Goal: Use online tool/utility: Utilize a website feature to perform a specific function

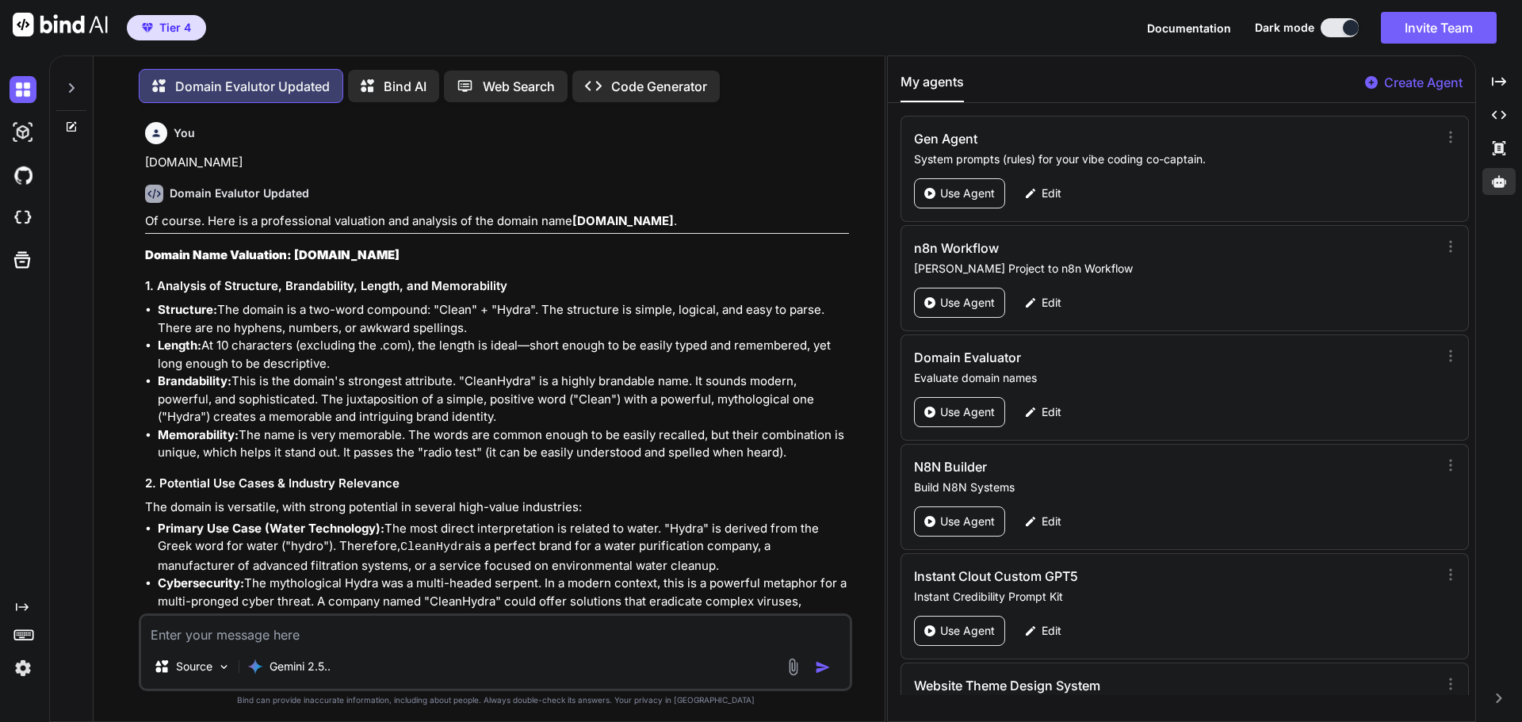
scroll to position [9121, 0]
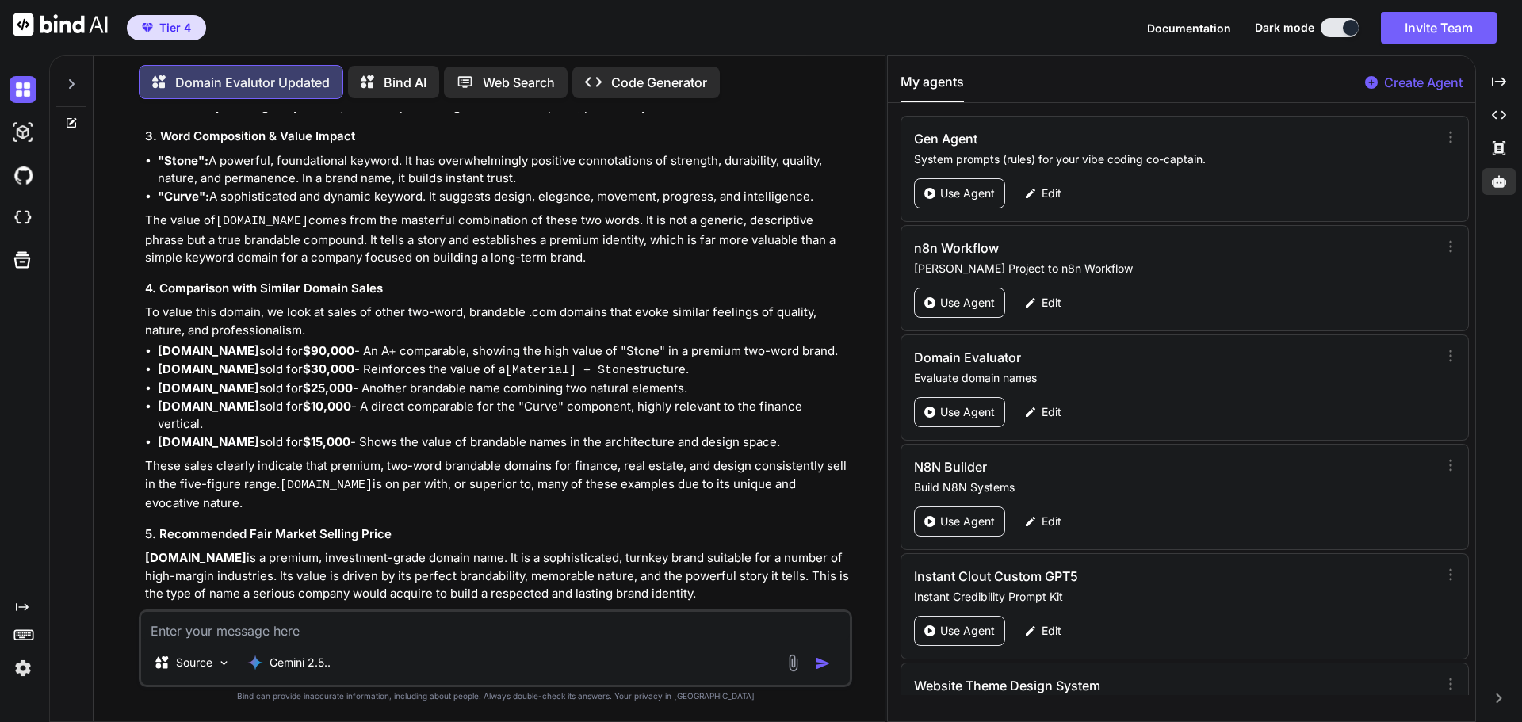
click at [247, 630] on textarea at bounding box center [495, 626] width 709 height 29
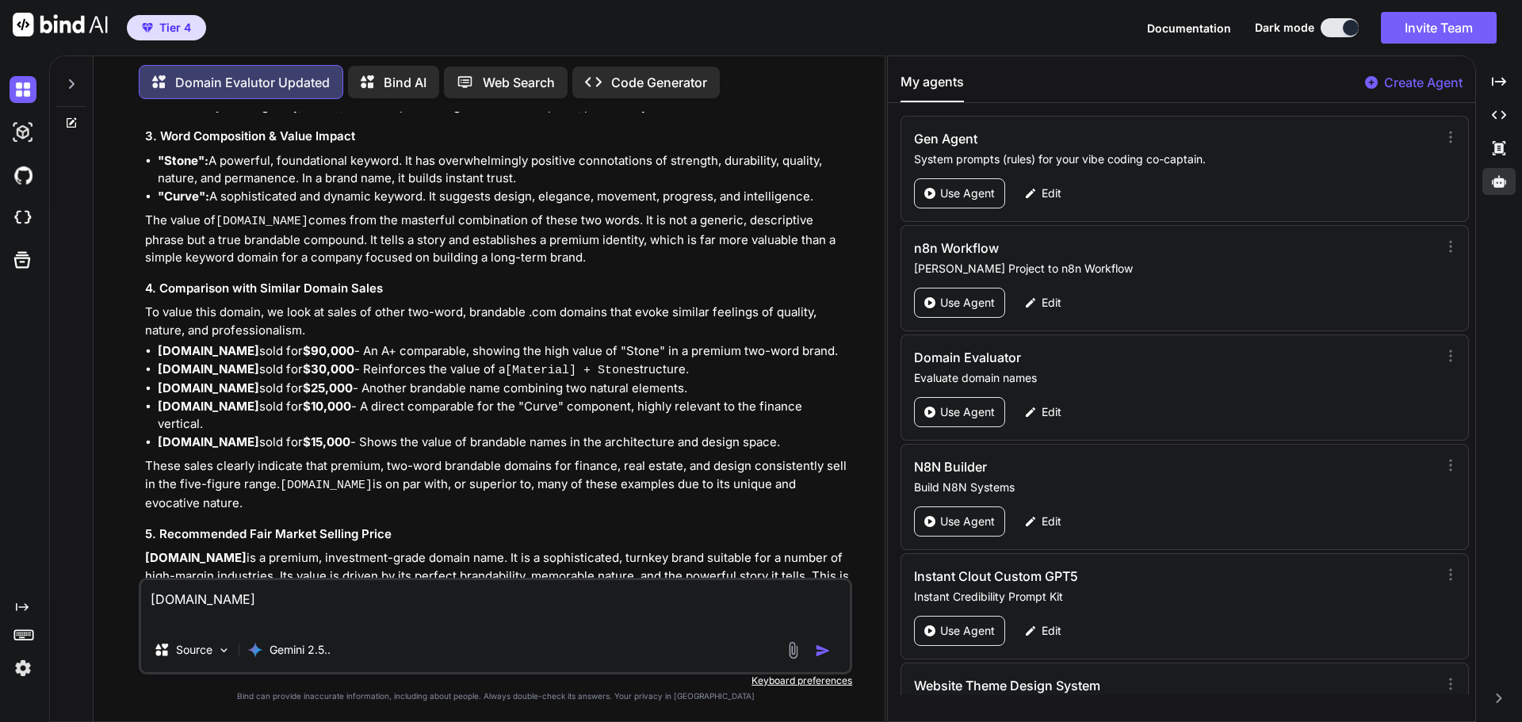
type textarea "[DOMAIN_NAME]"
click at [818, 650] on img "button" at bounding box center [823, 651] width 16 height 16
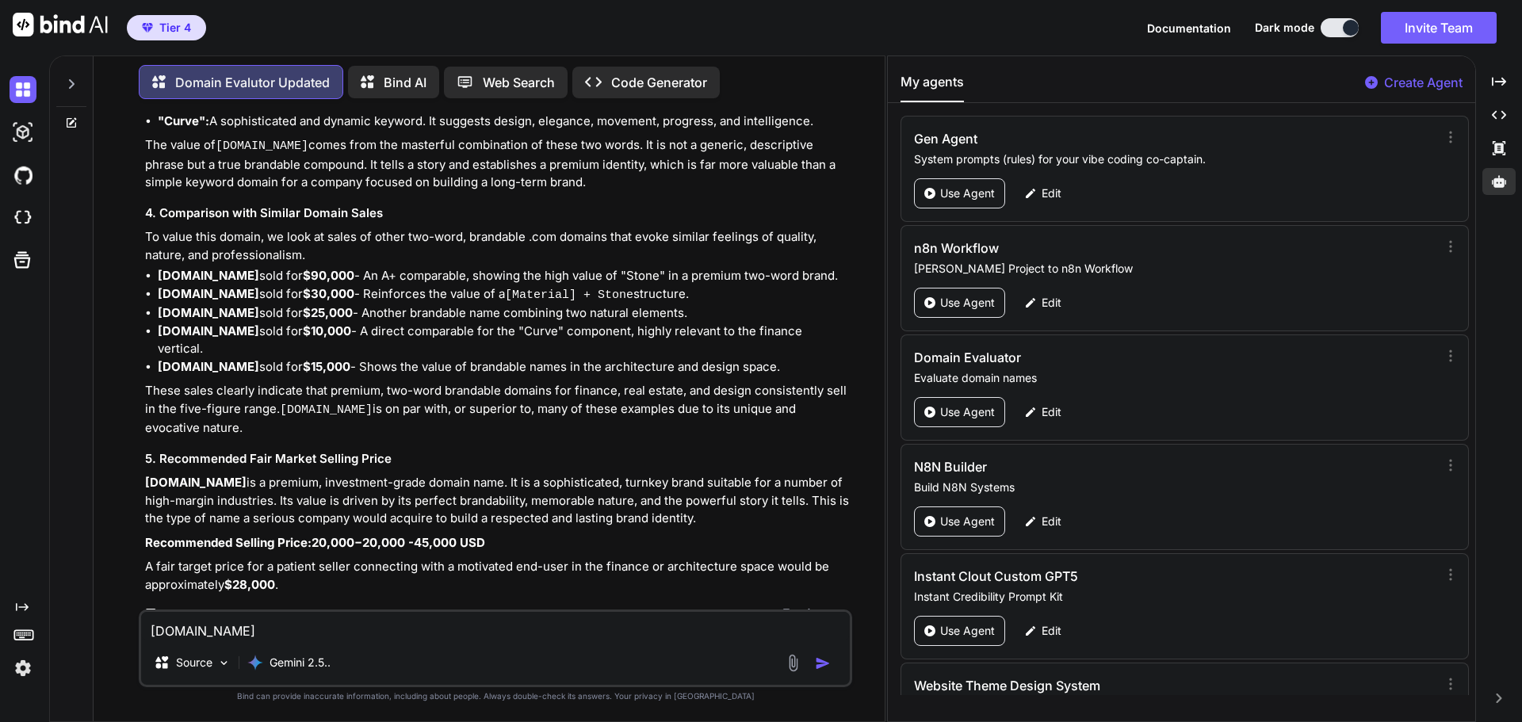
scroll to position [9290, 0]
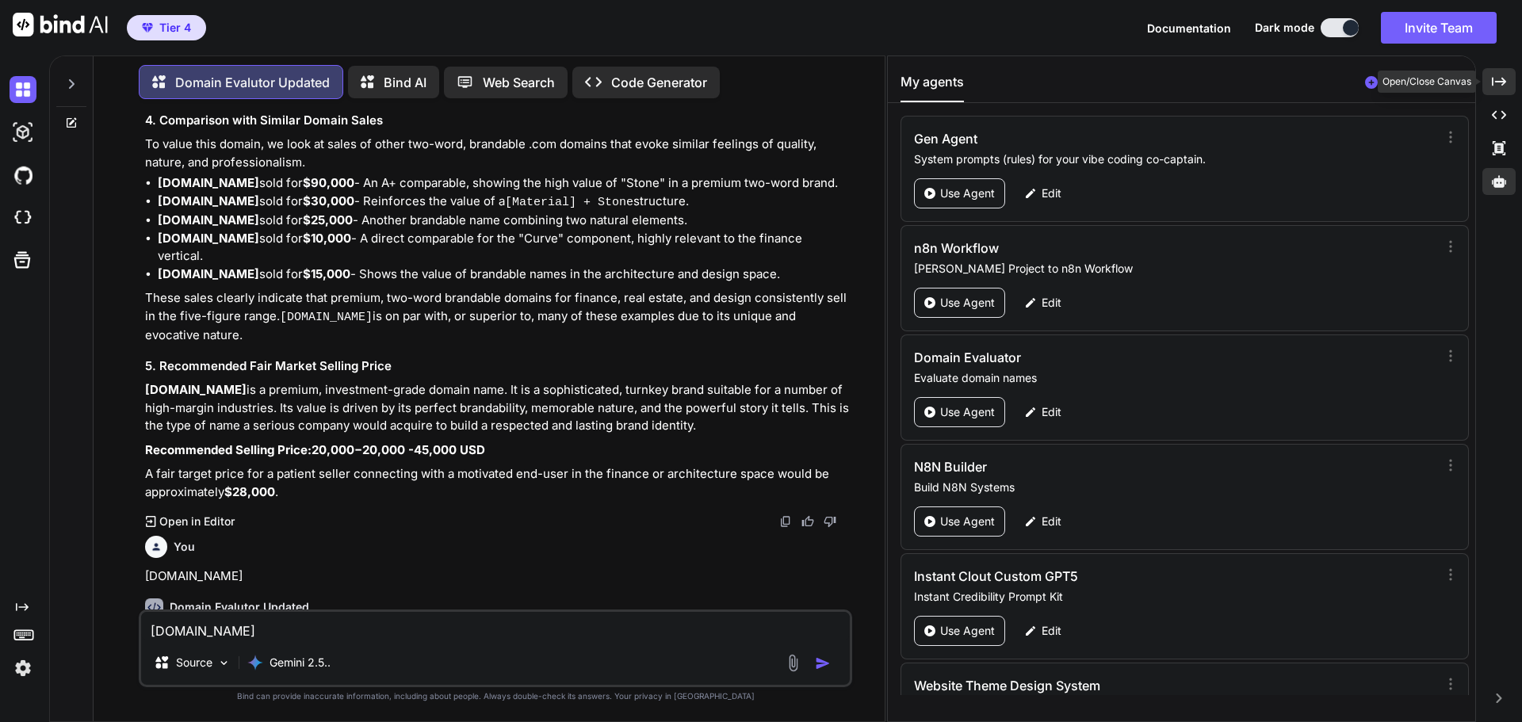
click at [1494, 77] on icon "Created with Pixso." at bounding box center [1499, 82] width 14 height 14
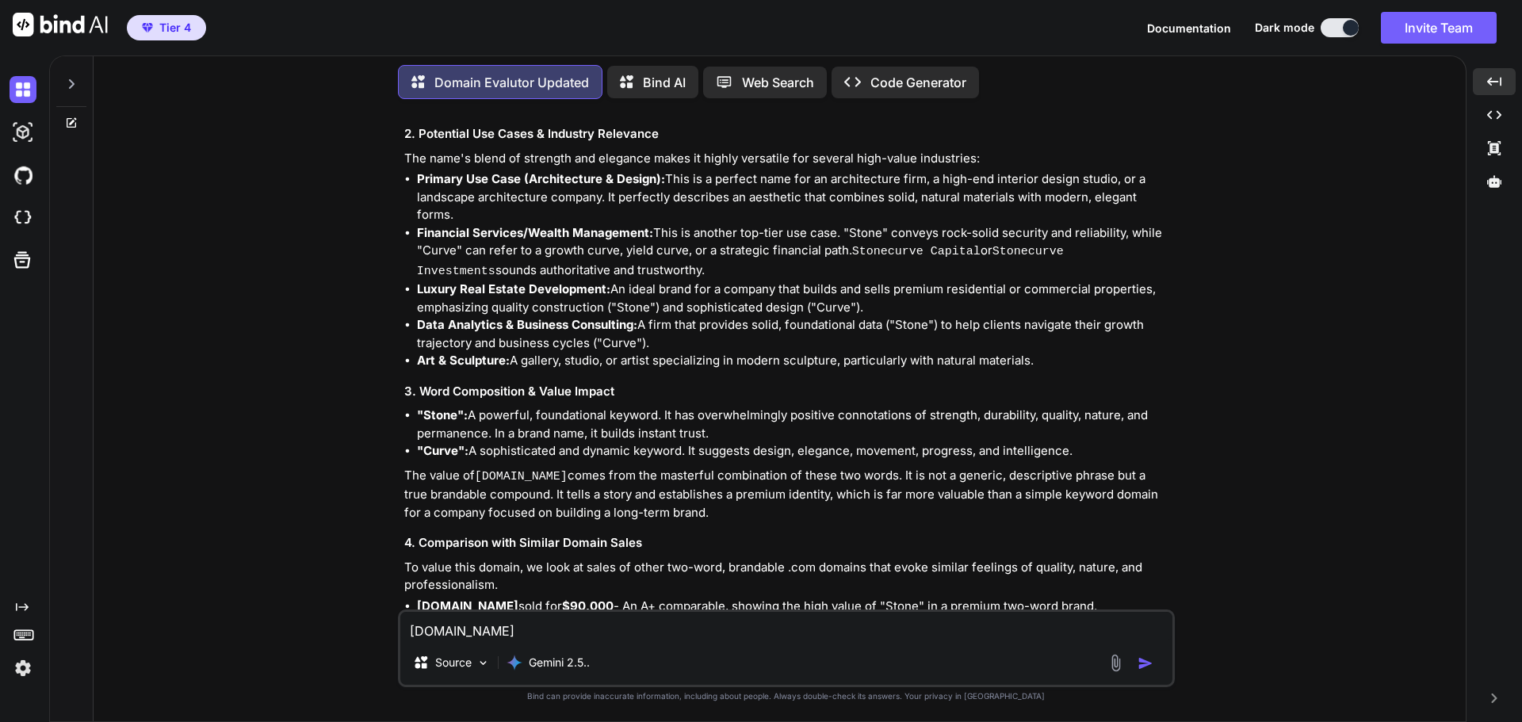
scroll to position [8933, 0]
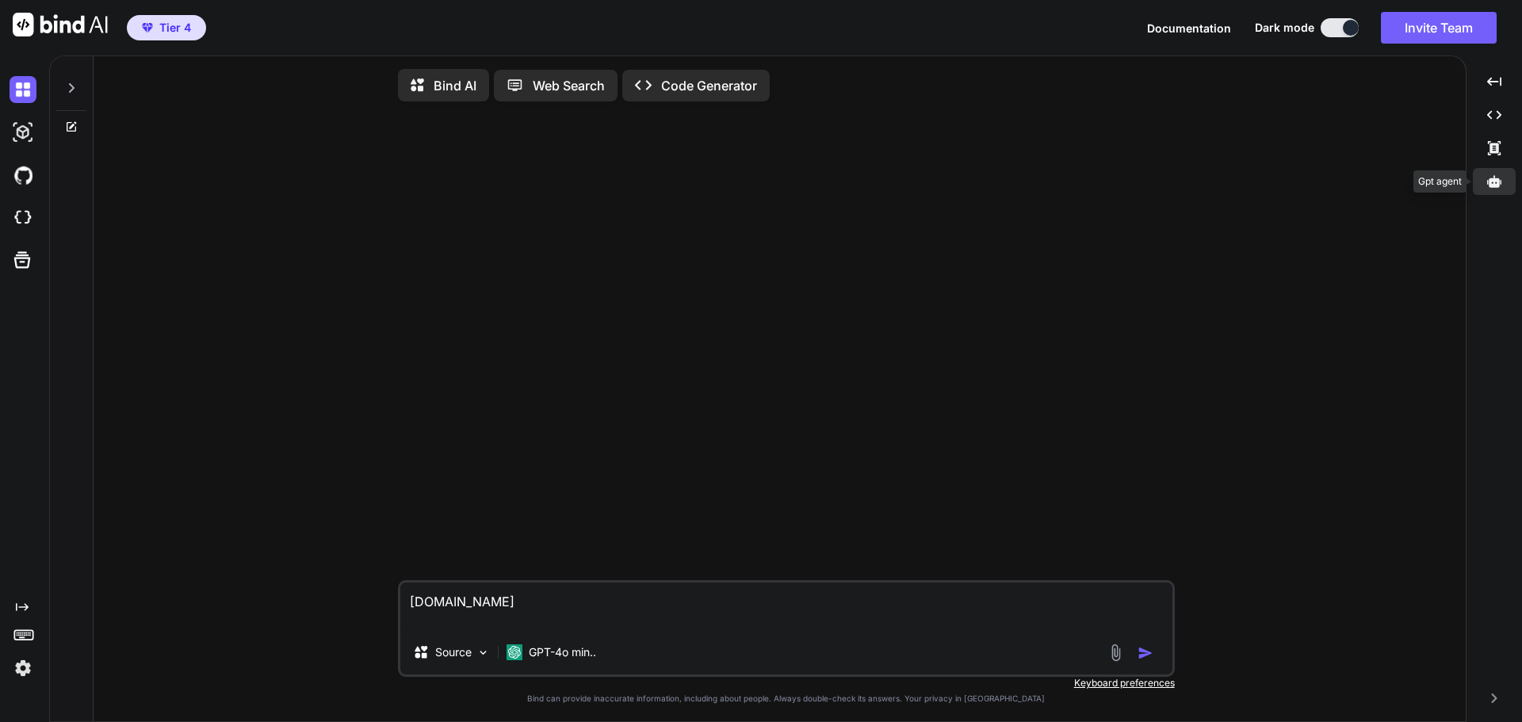
click at [1494, 185] on icon at bounding box center [1494, 181] width 14 height 12
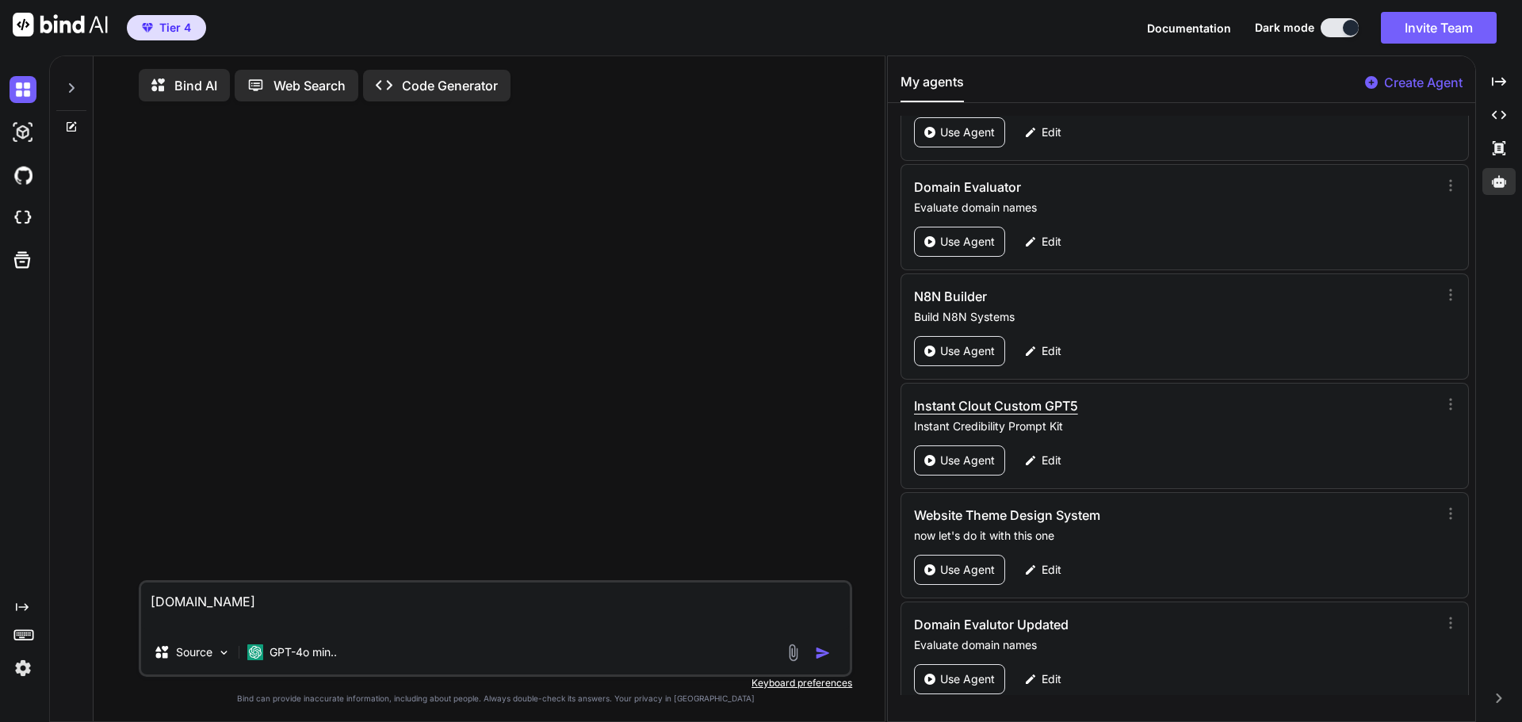
scroll to position [186, 0]
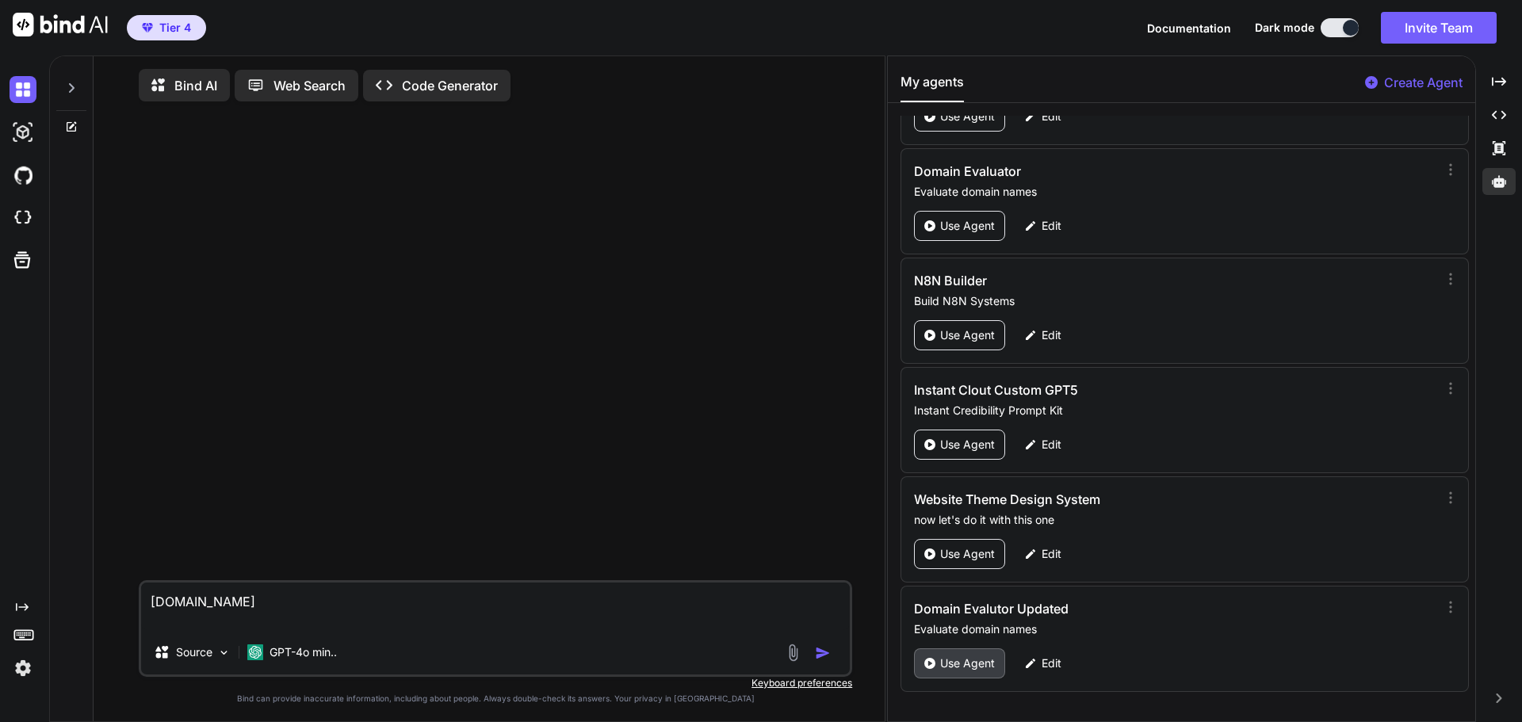
click at [959, 664] on p "Use Agent" at bounding box center [967, 664] width 55 height 16
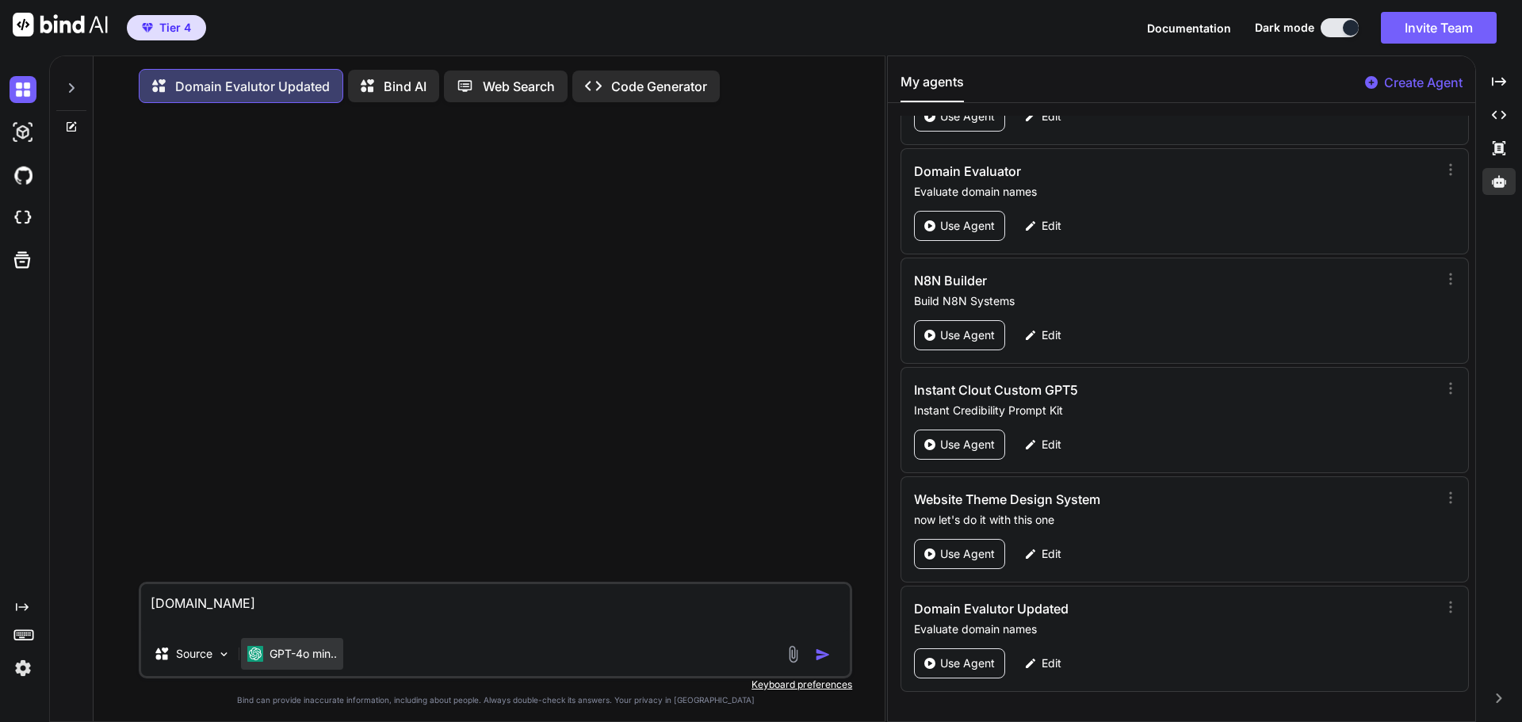
click at [315, 662] on p "GPT-4o min.." at bounding box center [303, 654] width 67 height 16
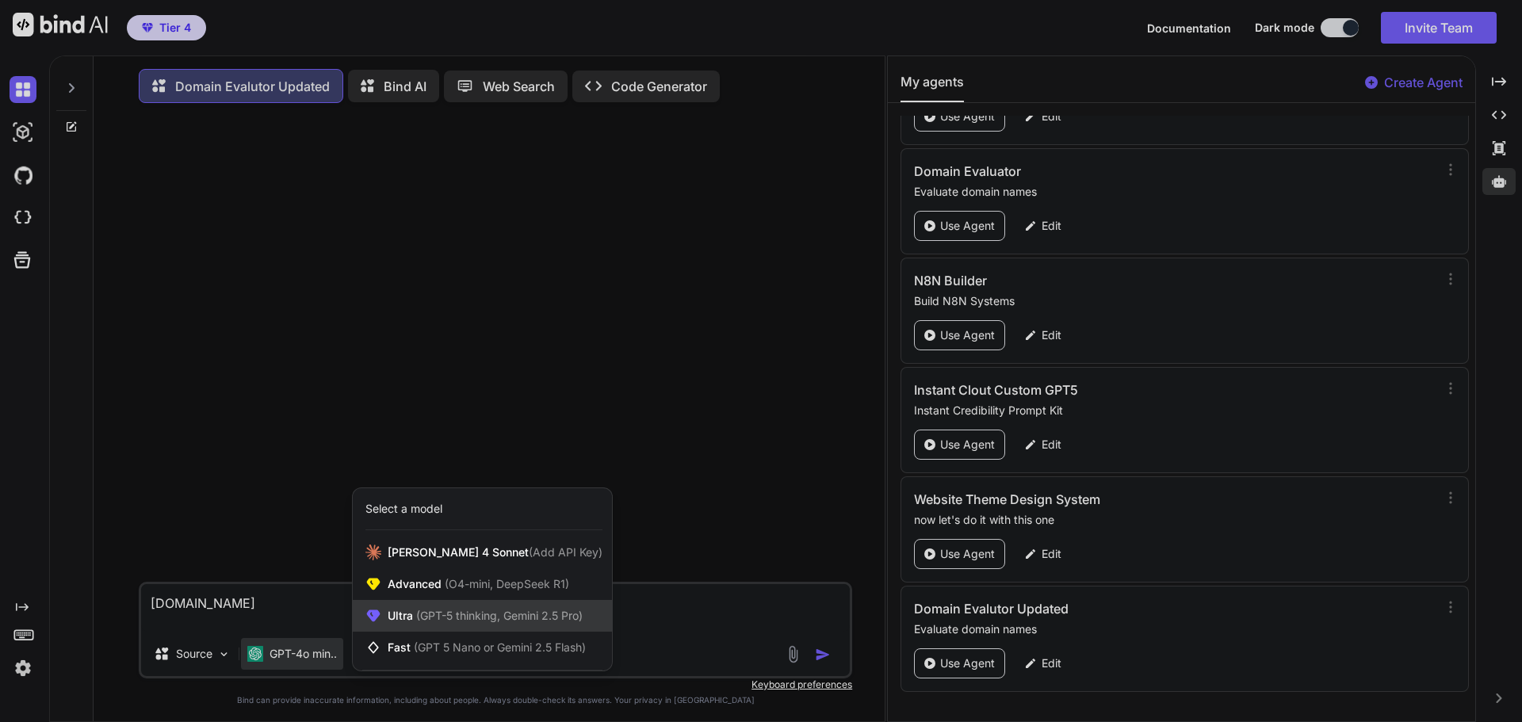
click at [476, 622] on span "(GPT-5 thinking, Gemini 2.5 Pro)" at bounding box center [498, 615] width 170 height 13
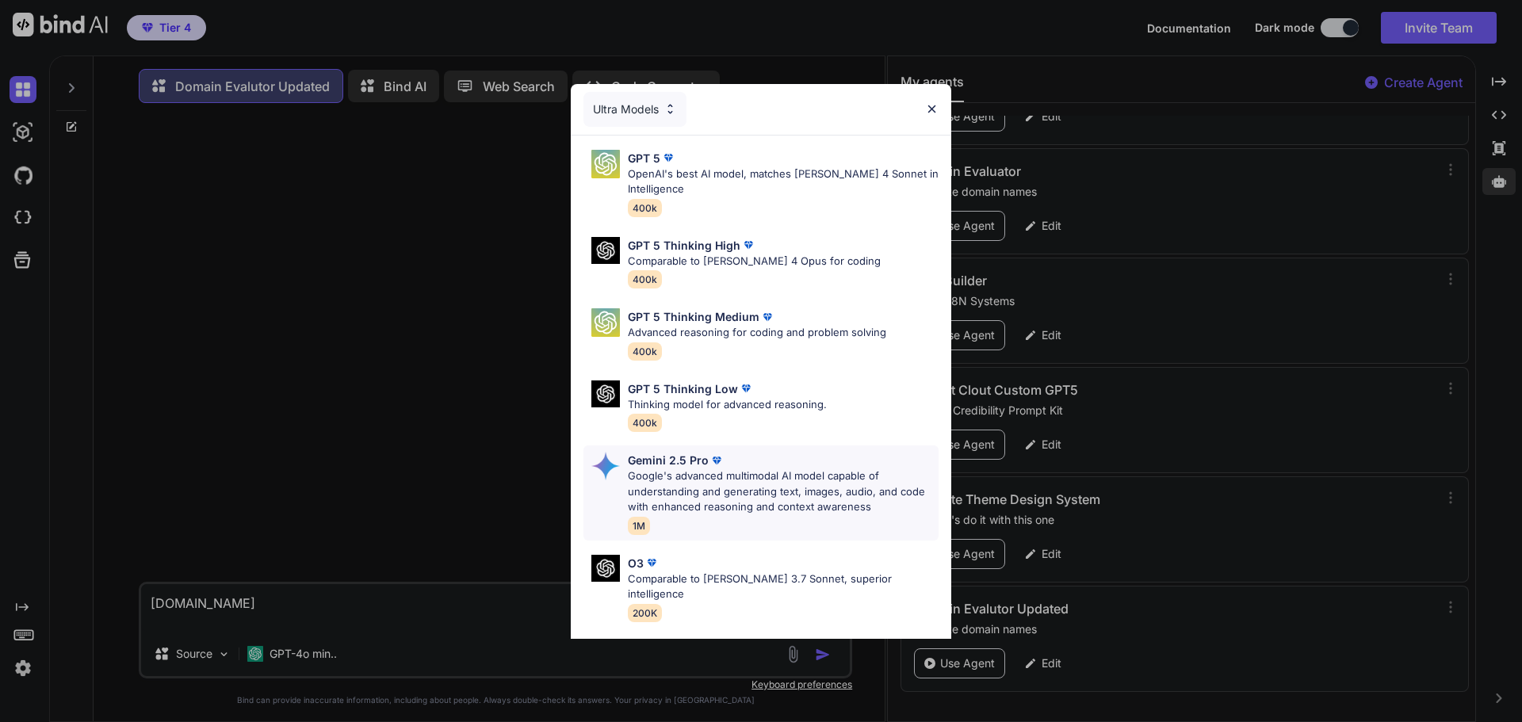
click at [738, 482] on p "Google's advanced multimodal AI model capable of understanding and generating t…" at bounding box center [783, 492] width 311 height 47
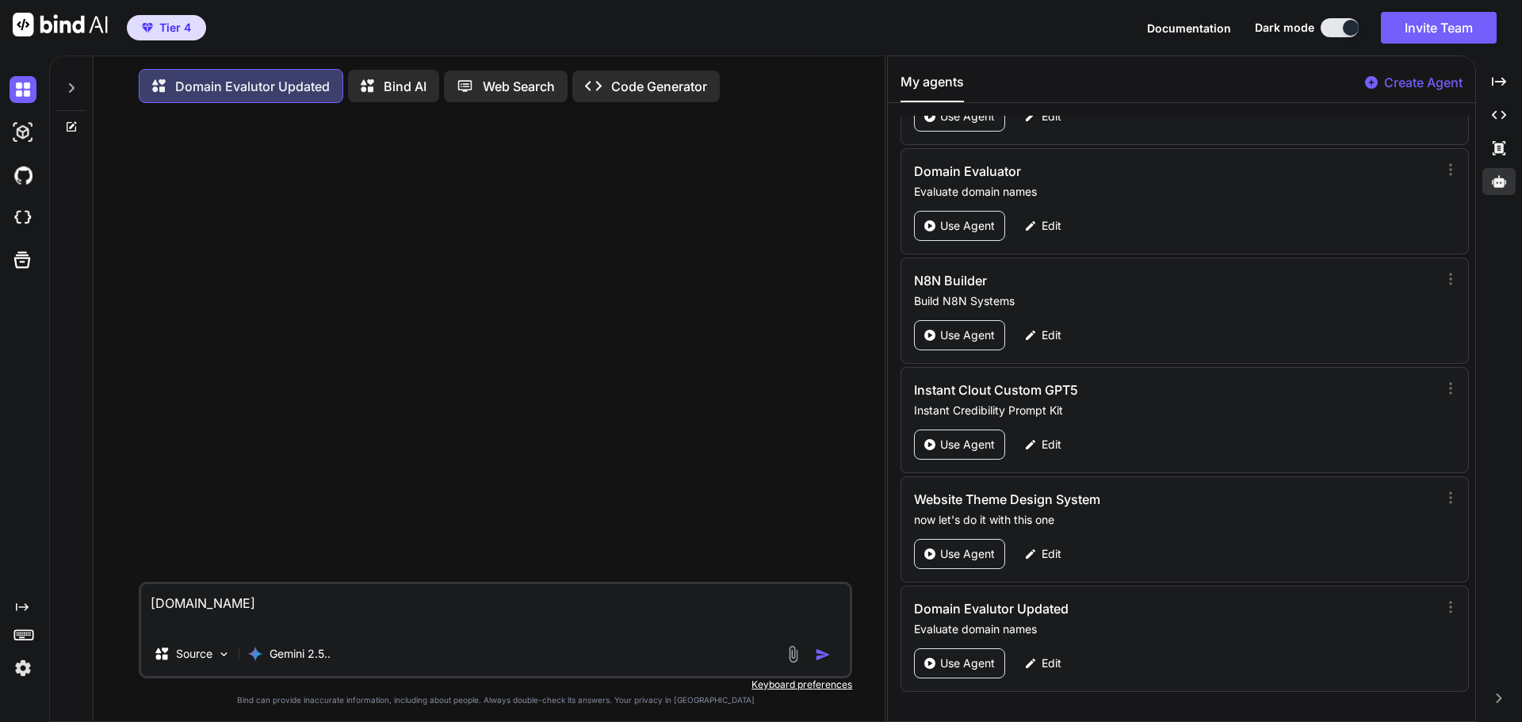
click at [457, 597] on textarea "[DOMAIN_NAME]" at bounding box center [495, 608] width 709 height 48
type textarea "x"
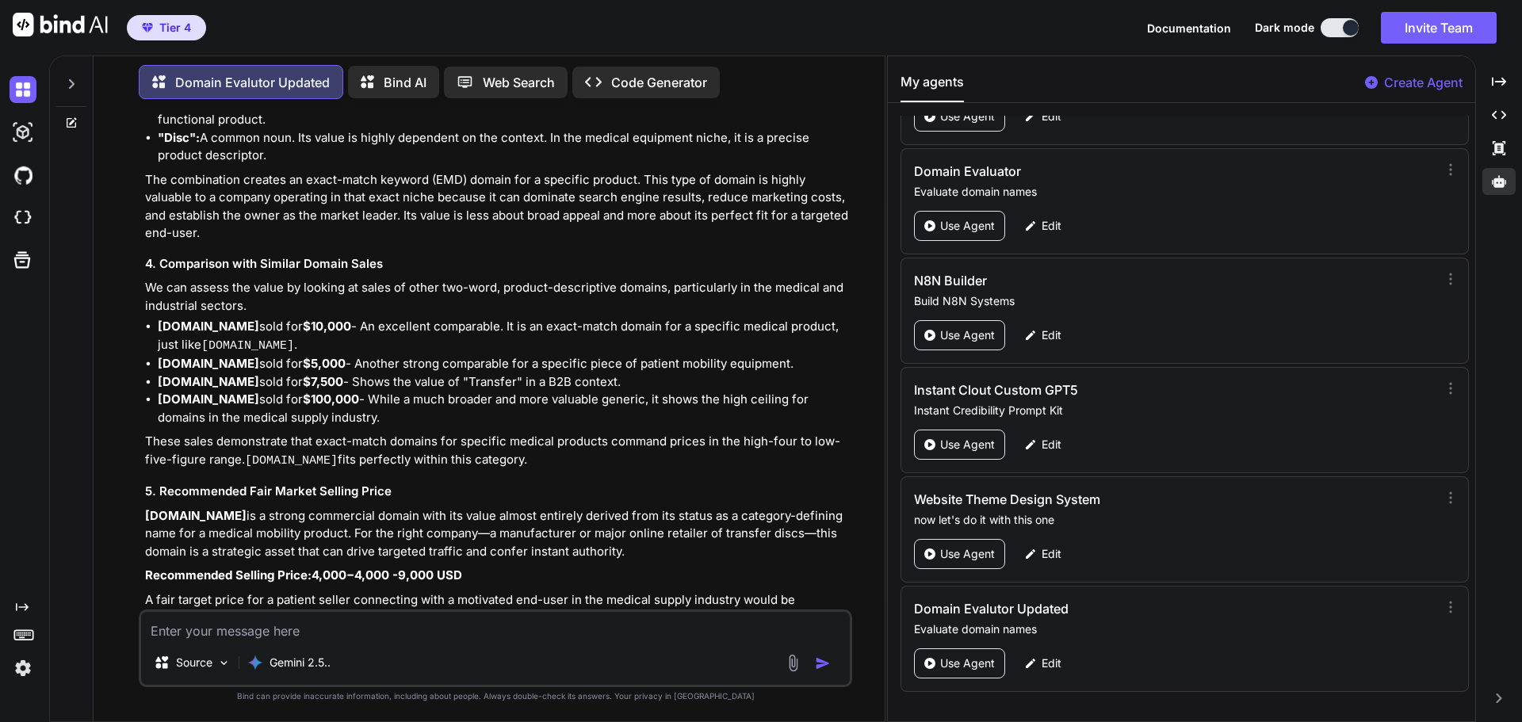
scroll to position [705, 0]
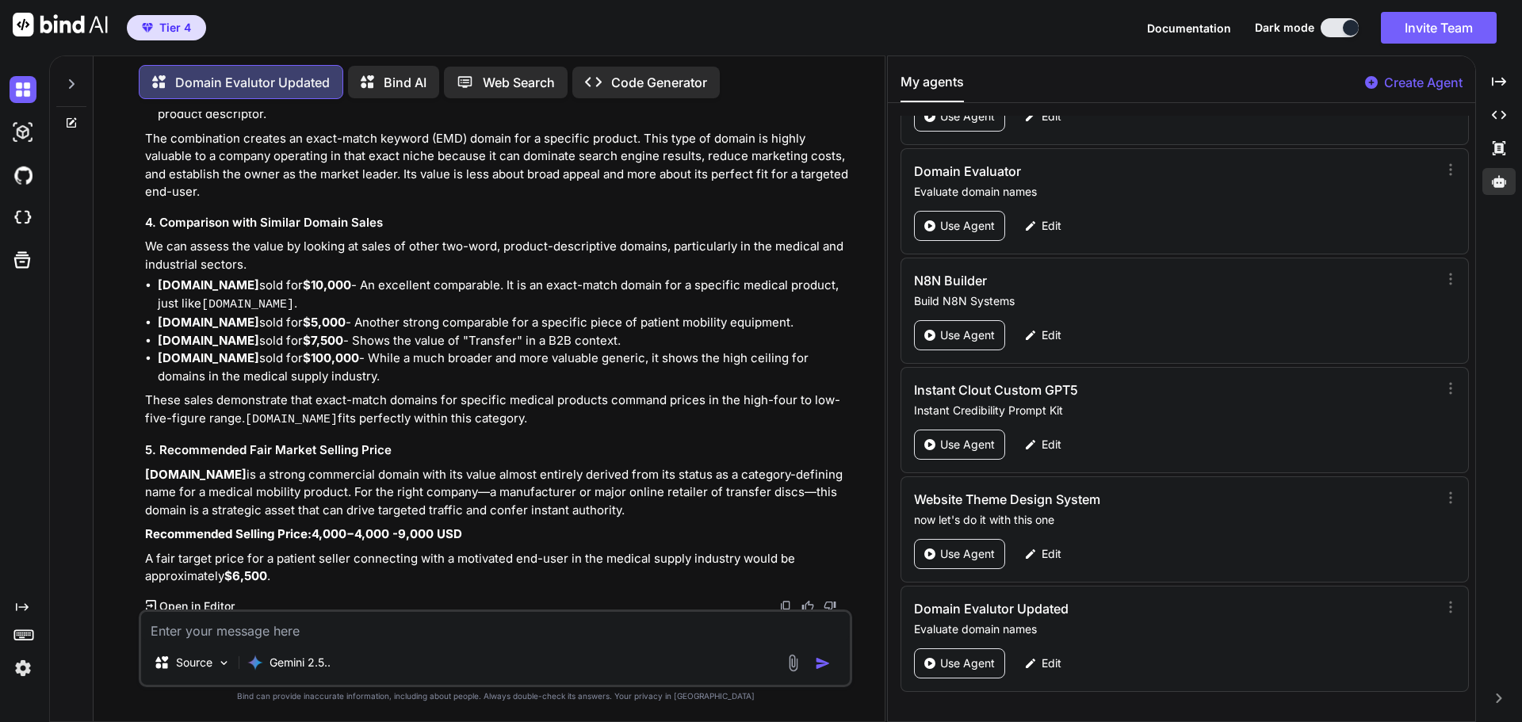
click at [207, 622] on textarea at bounding box center [495, 626] width 709 height 29
paste textarea "medicaaesthetic.com"
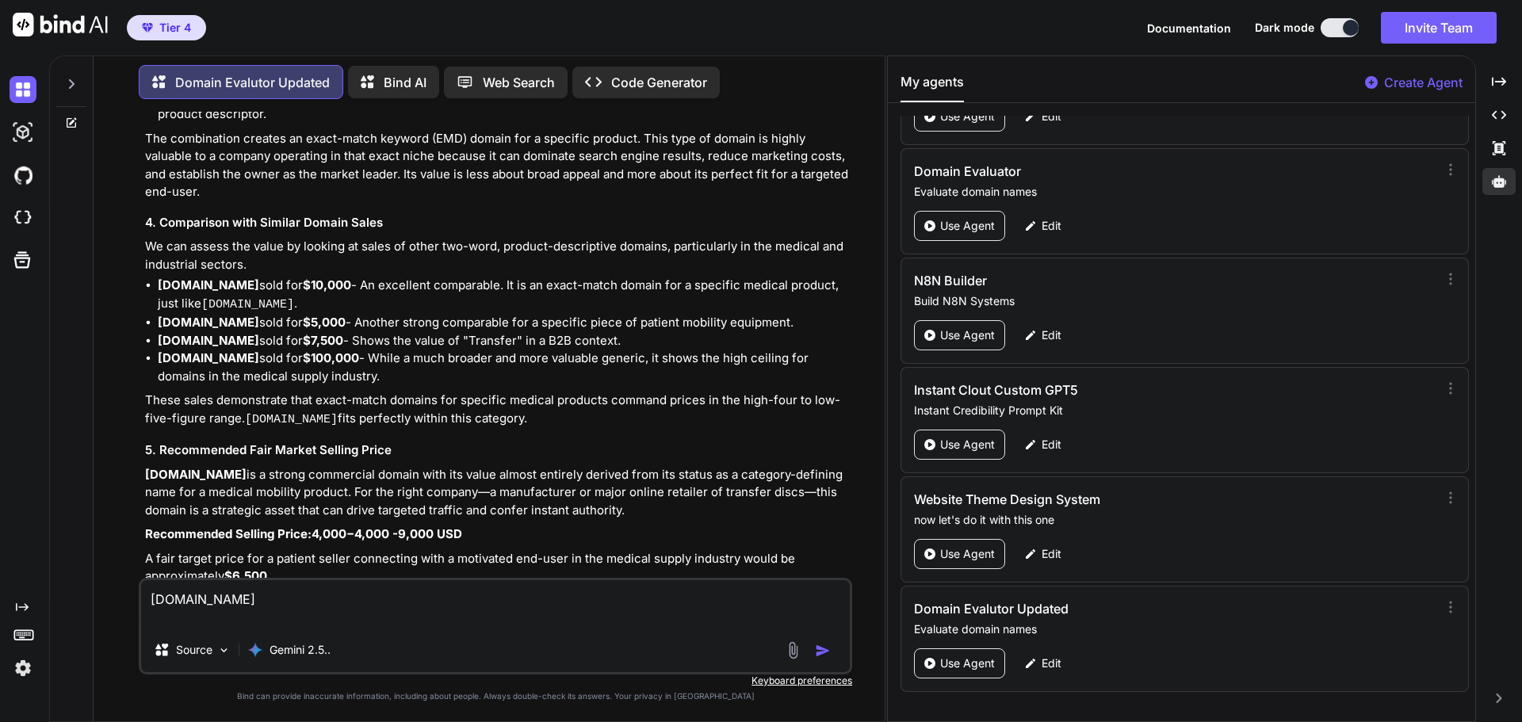
click at [201, 598] on textarea "medicaaesthetic.com" at bounding box center [495, 604] width 709 height 48
click at [166, 599] on textarea "medicaAesthetic.com" at bounding box center [495, 604] width 709 height 48
type textarea "MedicaAesthetic.com"
click at [820, 650] on img "button" at bounding box center [823, 651] width 16 height 16
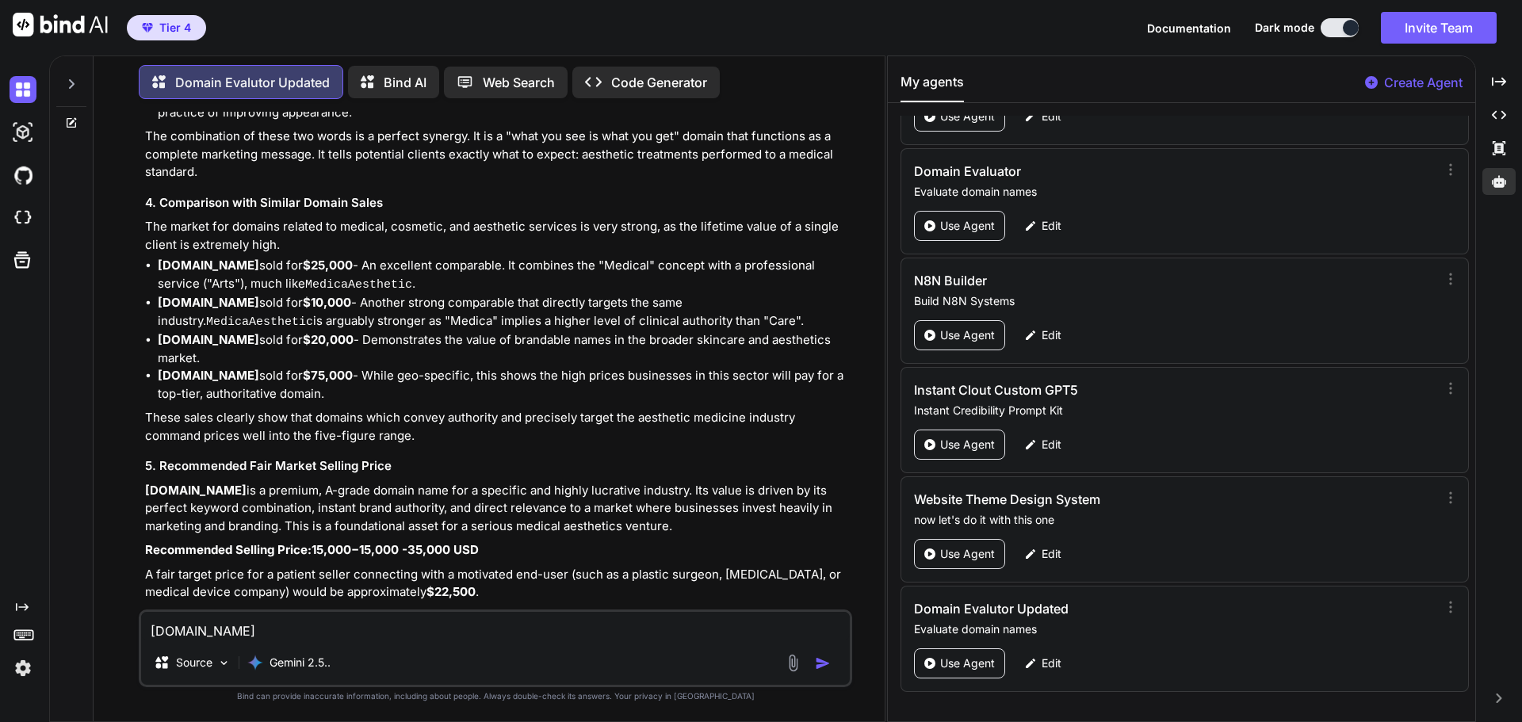
scroll to position [1954, 0]
